Goal: Transaction & Acquisition: Book appointment/travel/reservation

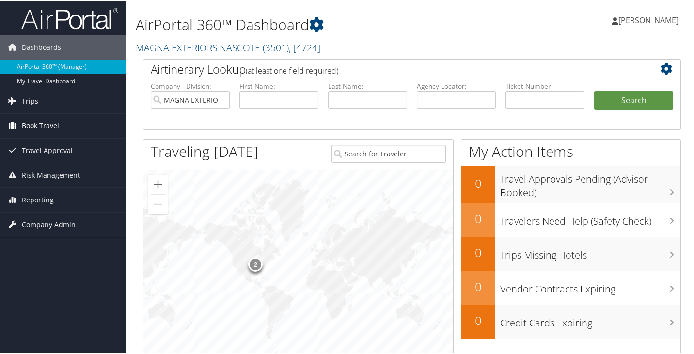
click at [42, 124] on span "Book Travel" at bounding box center [40, 125] width 37 height 24
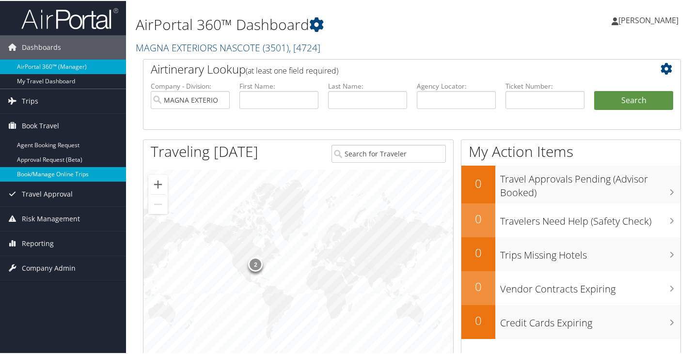
click at [35, 172] on link "Book/Manage Online Trips" at bounding box center [63, 173] width 126 height 15
